Goal: Task Accomplishment & Management: Manage account settings

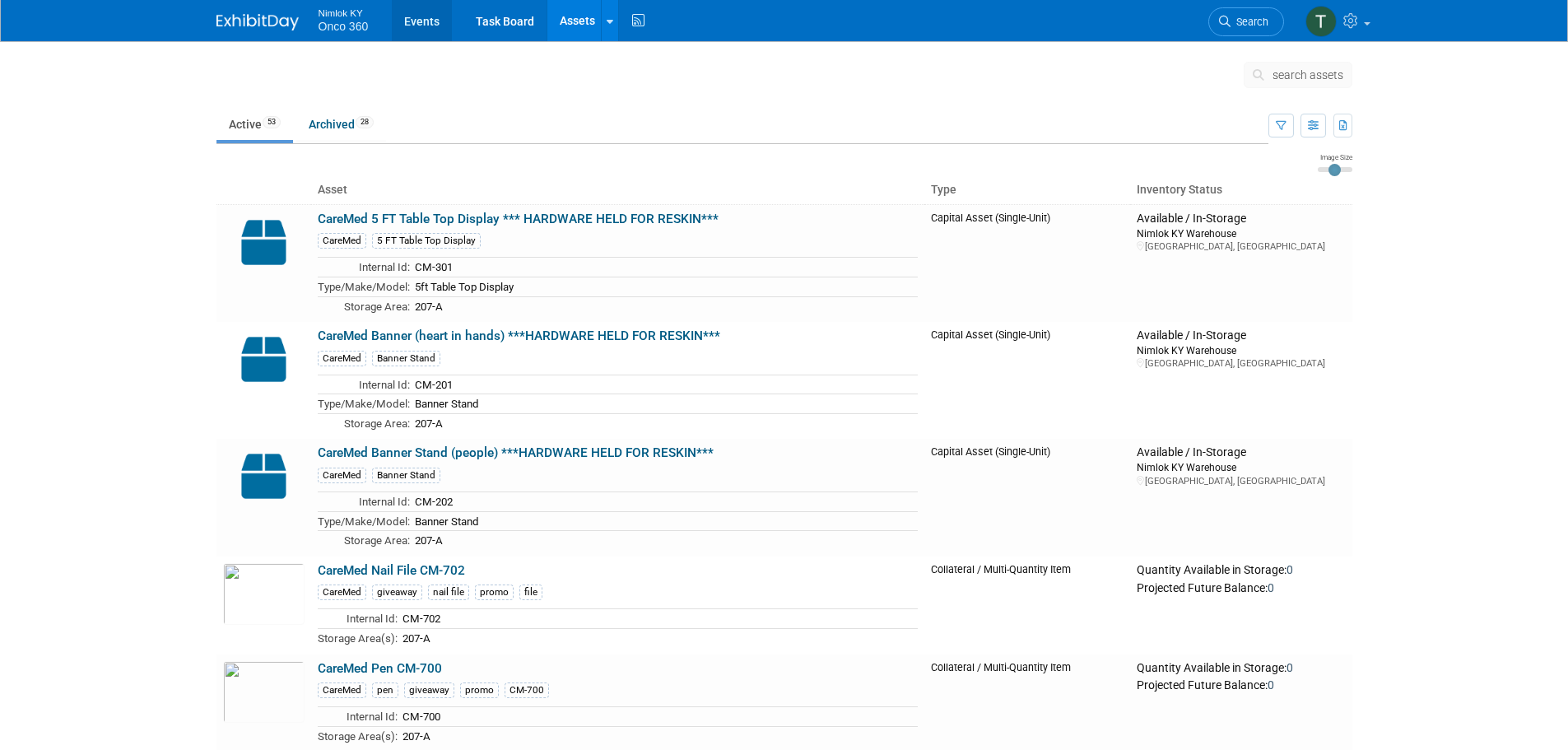
click at [420, 24] on link "Events" at bounding box center [421, 20] width 60 height 41
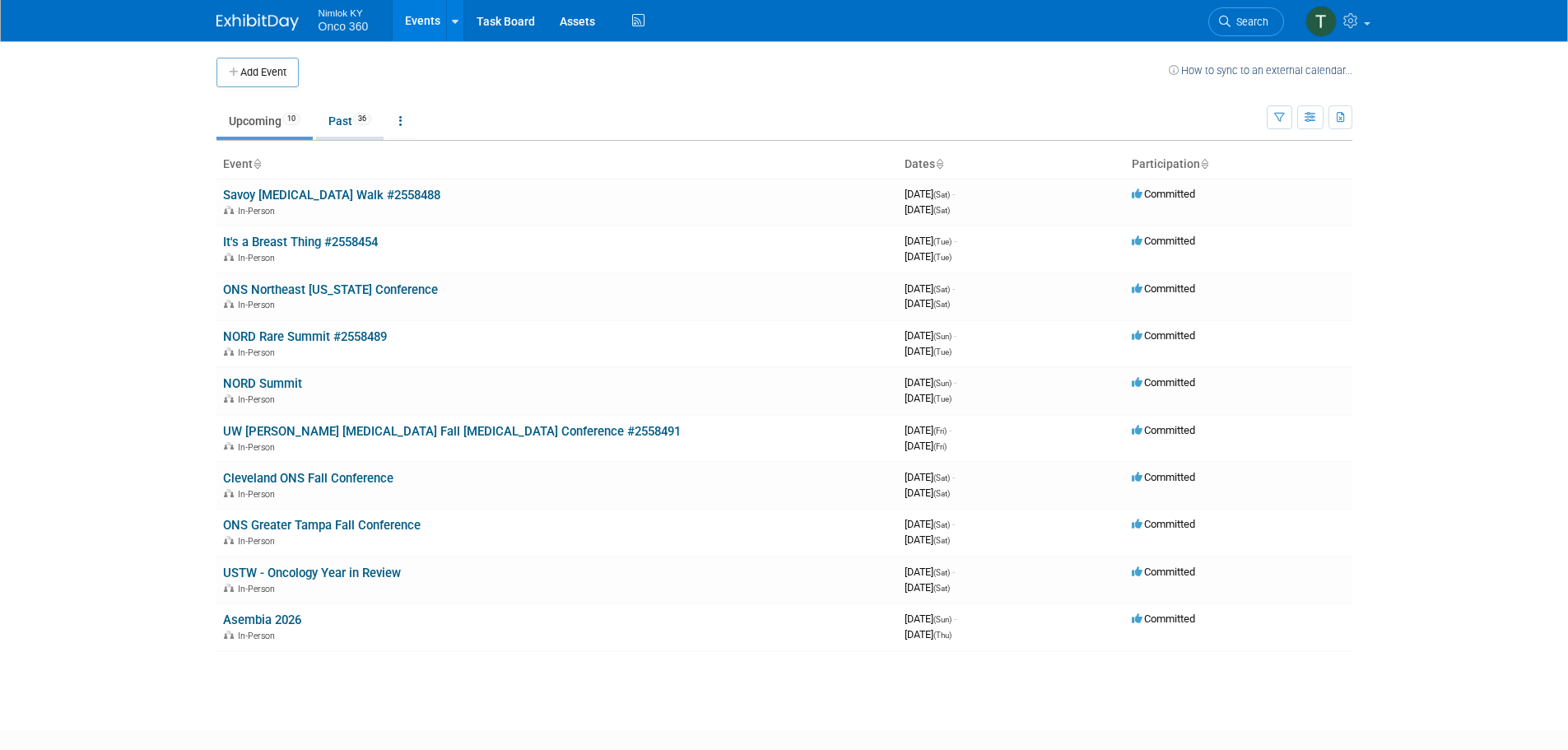
click at [340, 123] on link "Past 36" at bounding box center [349, 121] width 67 height 31
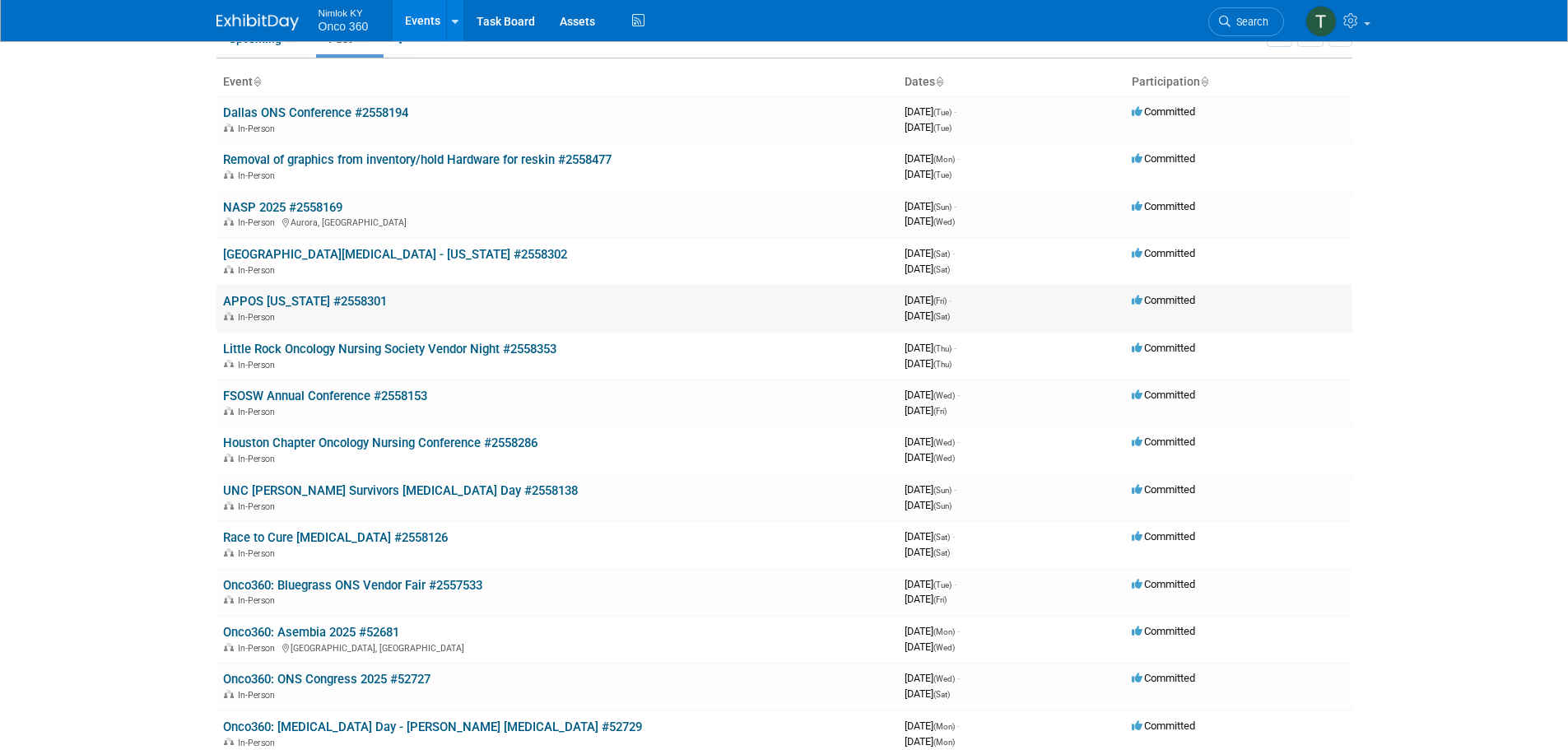
scroll to position [165, 0]
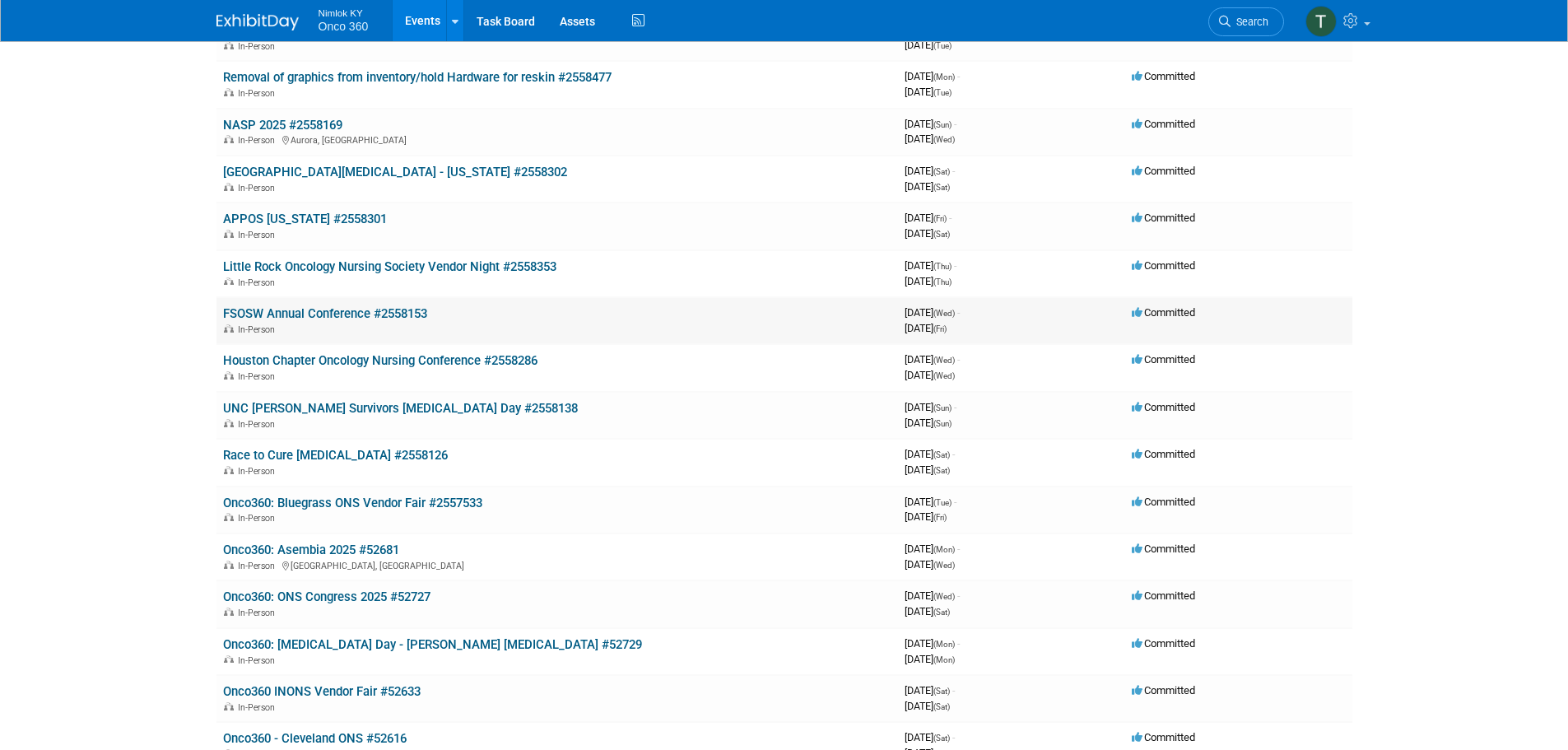
click at [357, 317] on link "FSOSW Annual Conference #2558153" at bounding box center [325, 313] width 204 height 15
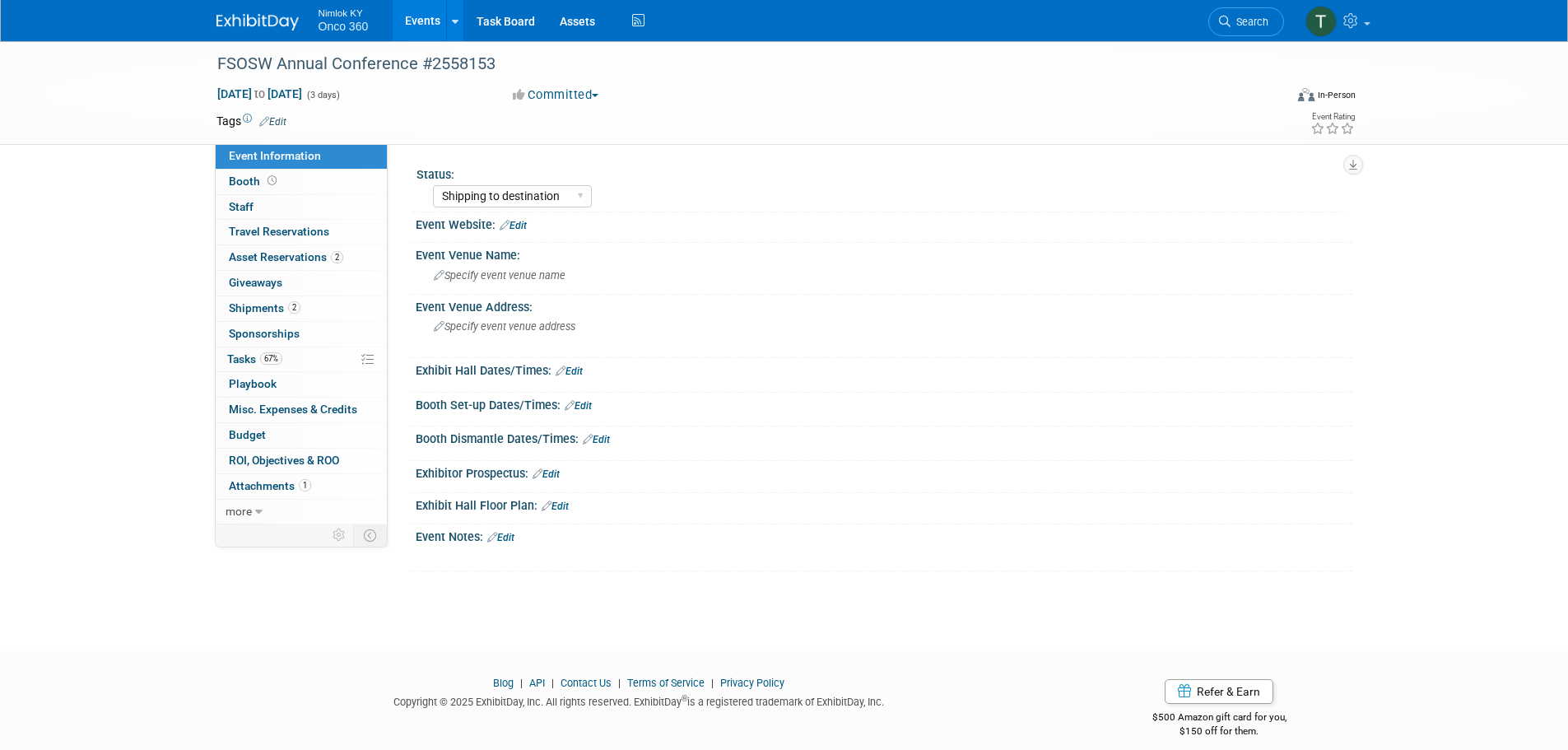
select select "Shipping to destination"
click at [256, 311] on span "Shipments 2" at bounding box center [265, 308] width 72 height 13
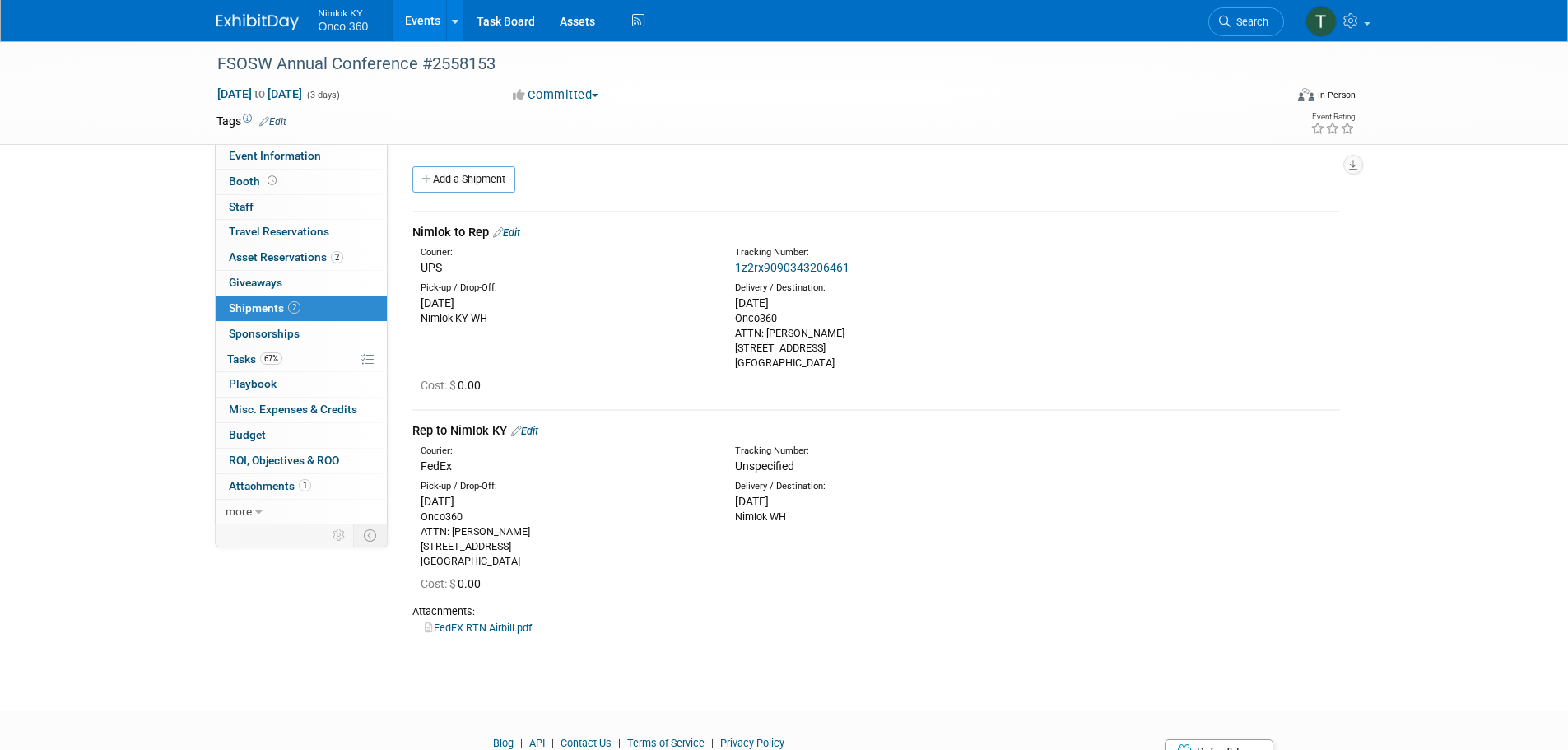
click at [419, 19] on link "Events" at bounding box center [422, 20] width 60 height 41
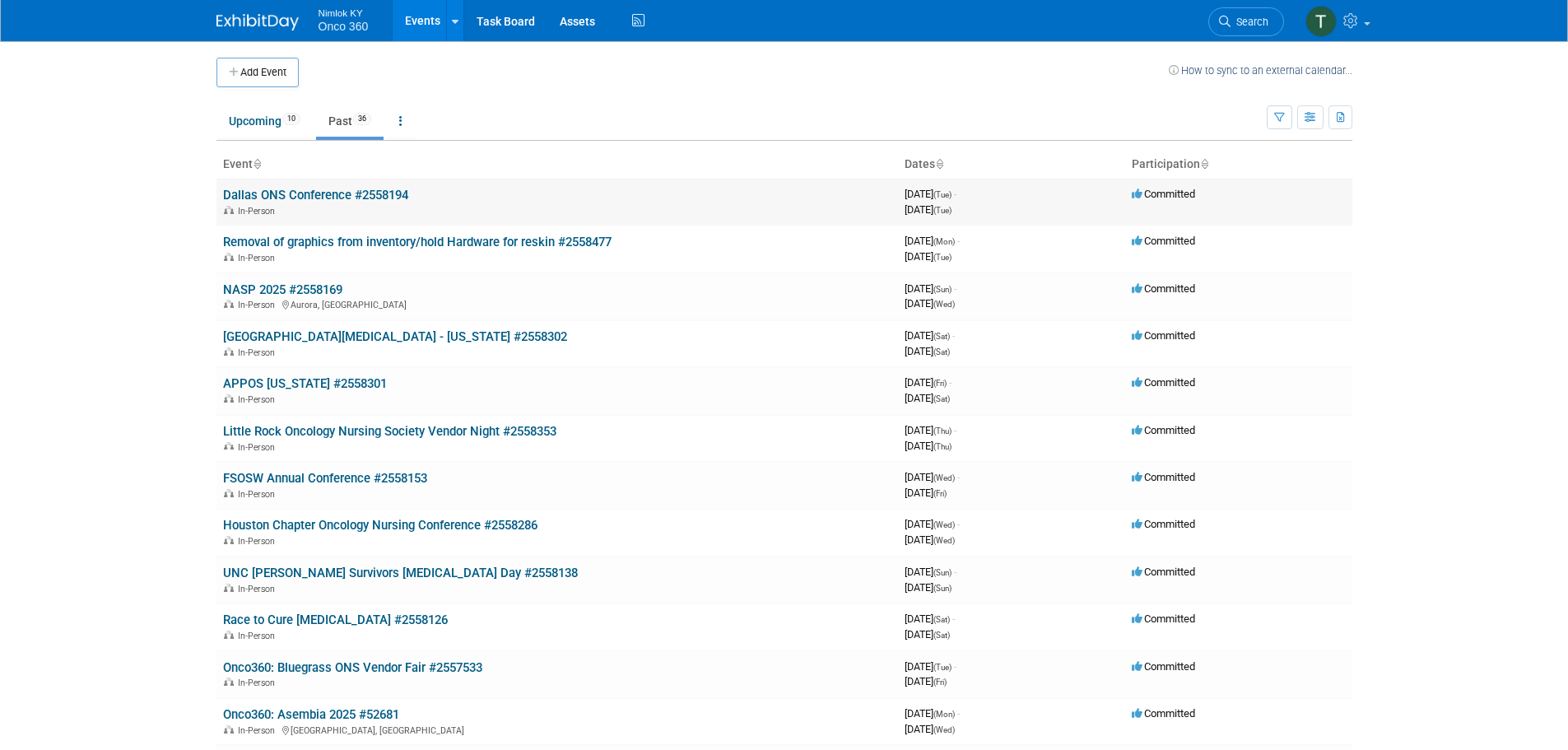
click at [295, 193] on link "Dallas ONS Conference #2558194" at bounding box center [316, 195] width 186 height 15
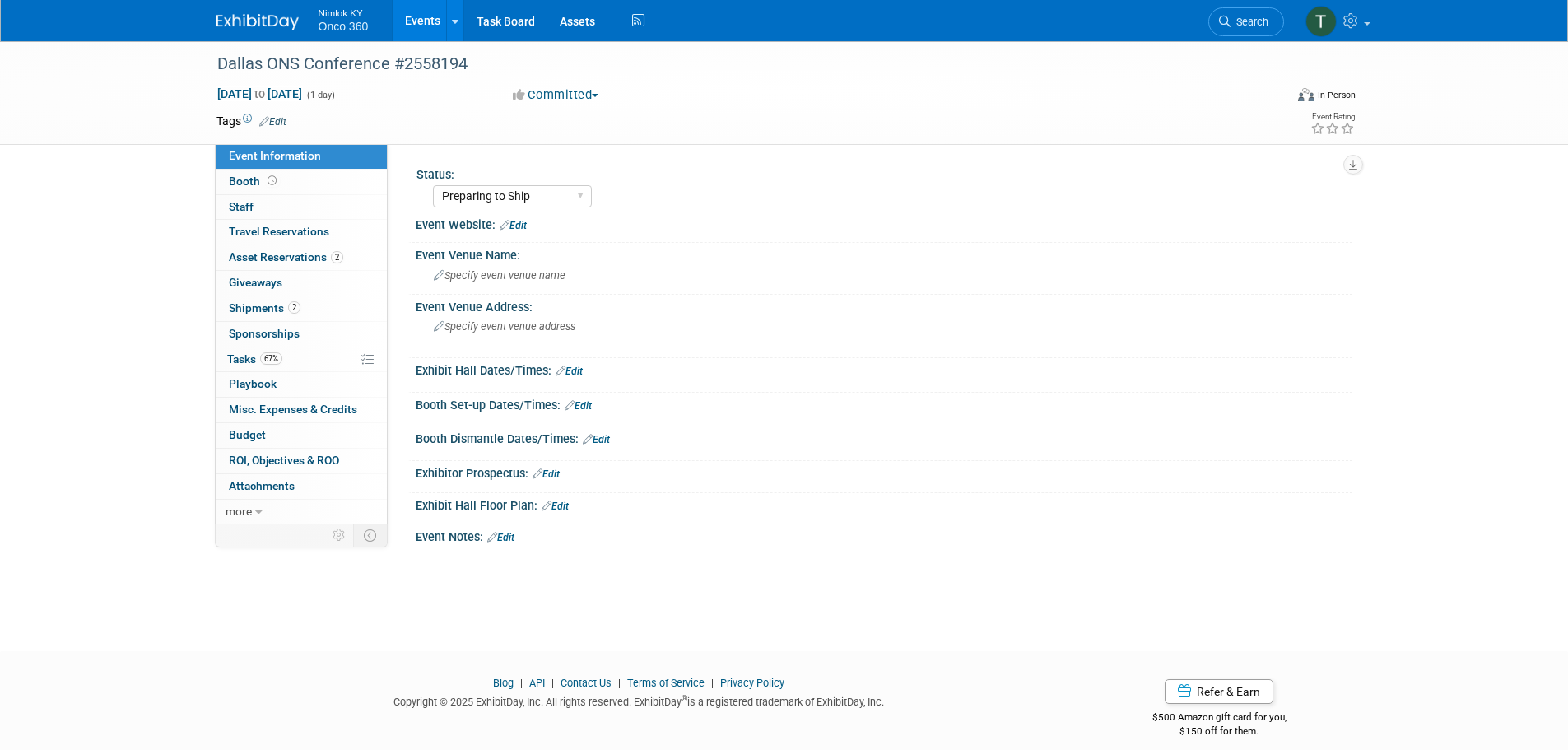
select select "Preparing to Ship"
click at [241, 301] on span "Shipments 2" at bounding box center [265, 308] width 72 height 13
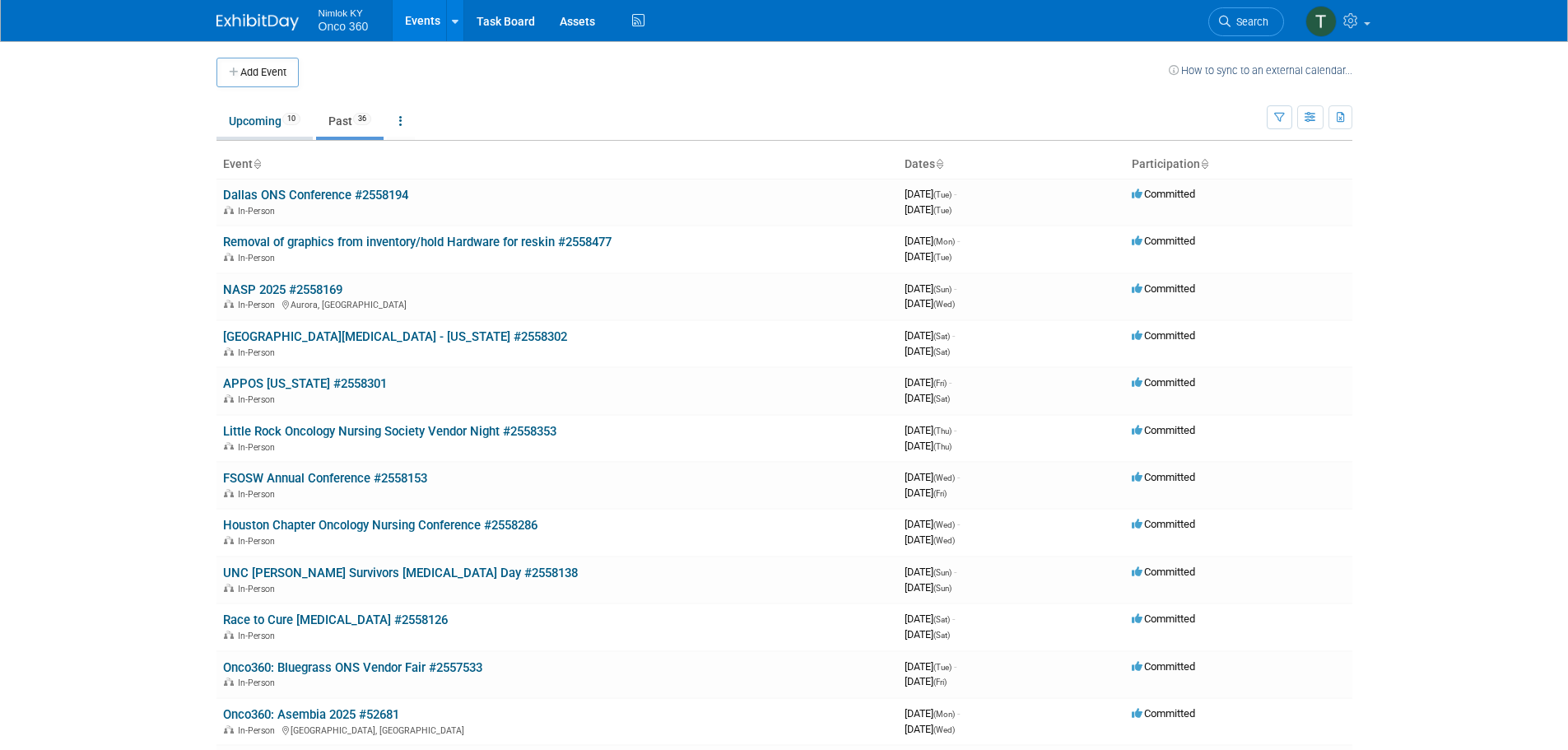
click at [256, 116] on link "Upcoming 10" at bounding box center [265, 121] width 97 height 31
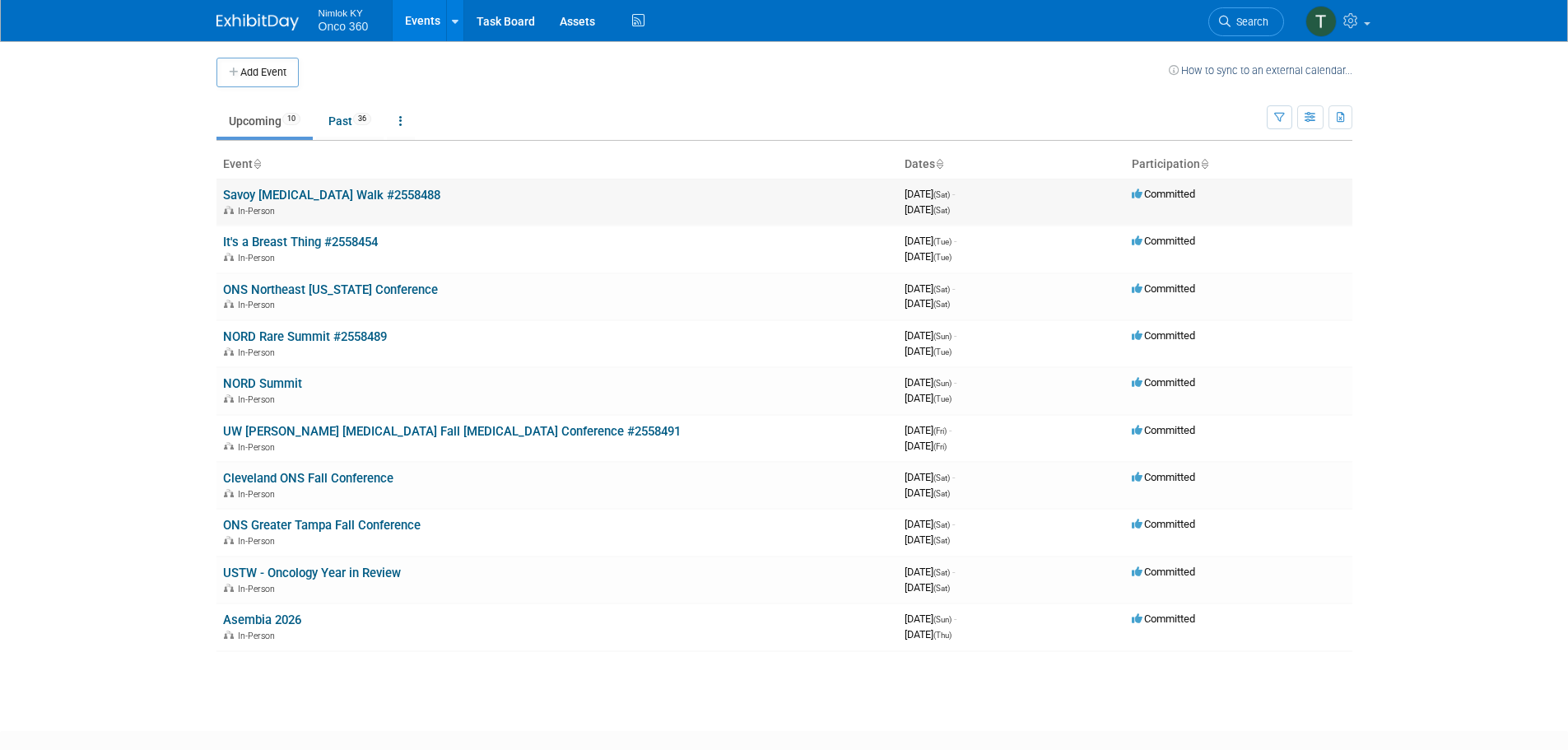
click at [310, 190] on link "Savoy [MEDICAL_DATA] Walk #2558488" at bounding box center [332, 195] width 217 height 15
click at [318, 244] on link "It's a Breast Thing #2558454" at bounding box center [301, 242] width 154 height 15
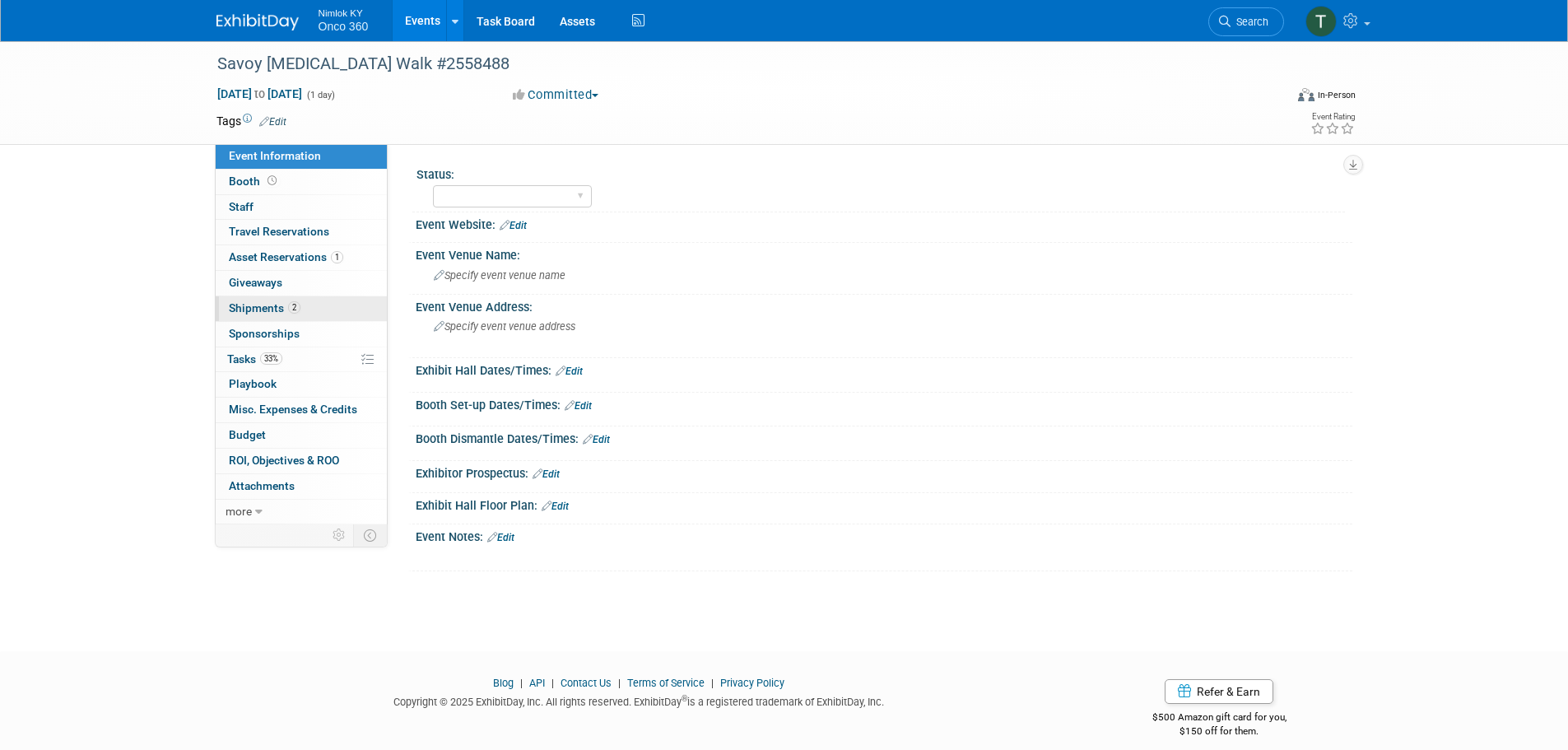
click at [257, 313] on span "Shipments 2" at bounding box center [265, 308] width 72 height 13
select select "Preparing to Ship"
click at [269, 303] on span "Shipments 2" at bounding box center [265, 308] width 72 height 13
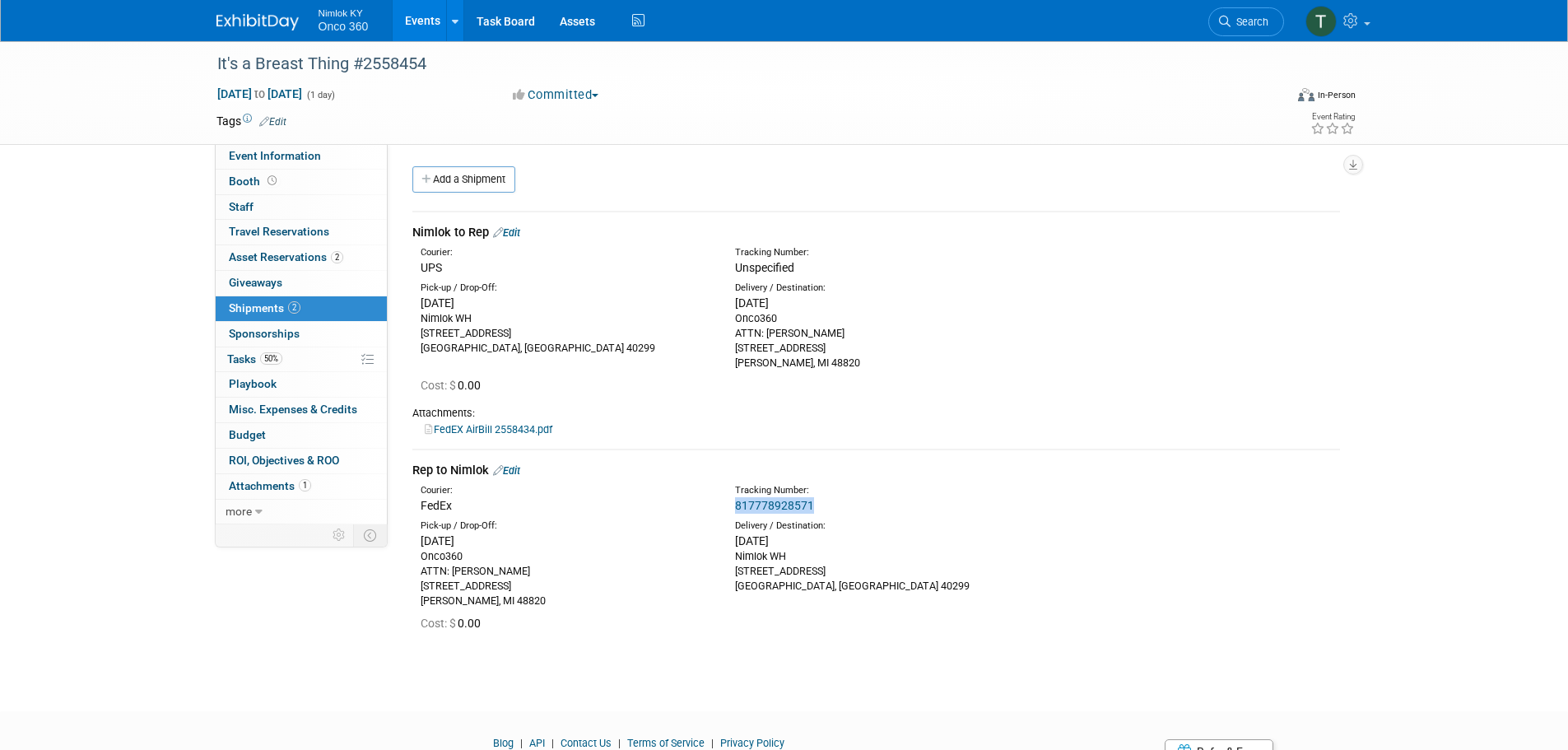
drag, startPoint x: 821, startPoint y: 508, endPoint x: 735, endPoint y: 509, distance: 86.0
click at [735, 509] on div "817778928571" at bounding box center [919, 506] width 369 height 17
copy link "817778928571"
click at [579, 21] on link "Assets" at bounding box center [577, 20] width 60 height 41
